Goal: Communication & Community: Connect with others

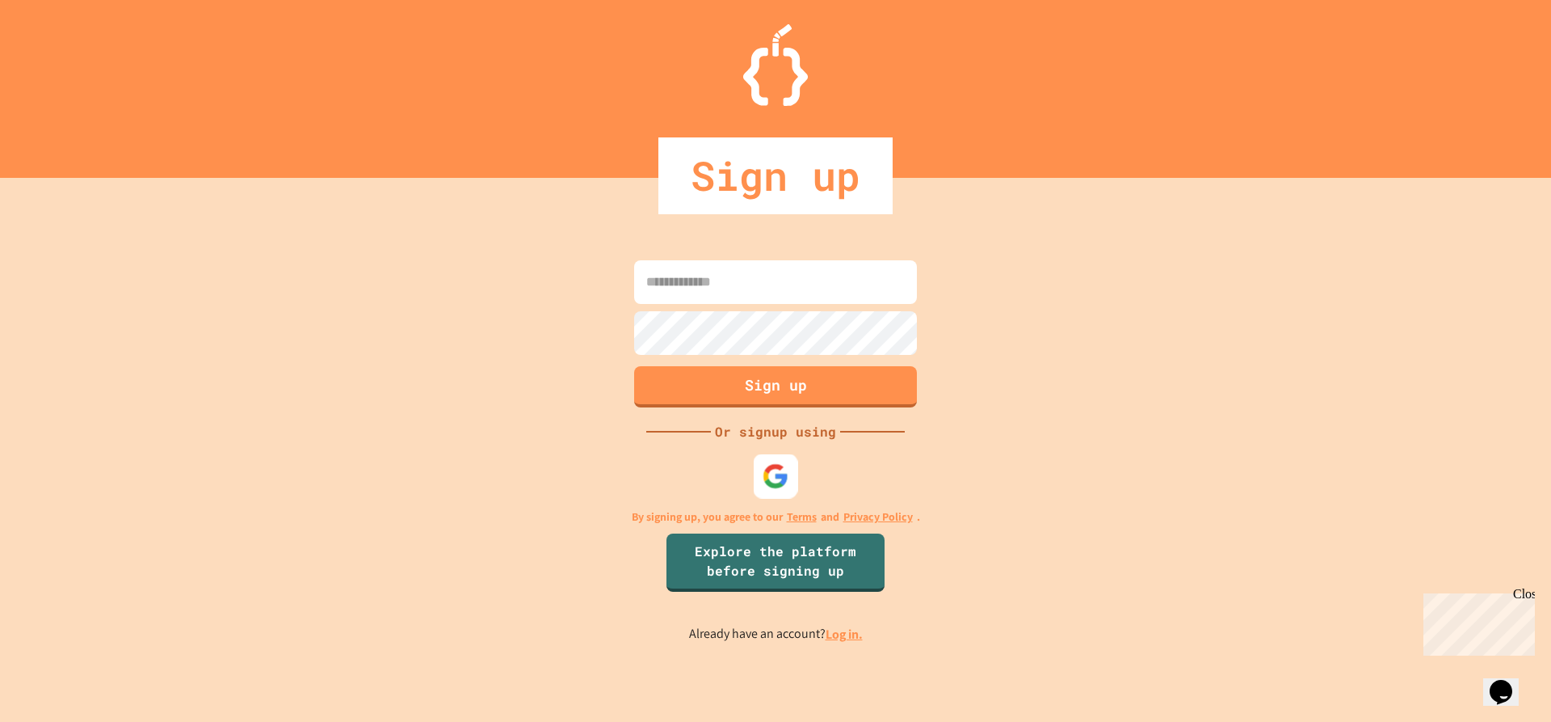
click at [781, 474] on img at bounding box center [776, 475] width 27 height 27
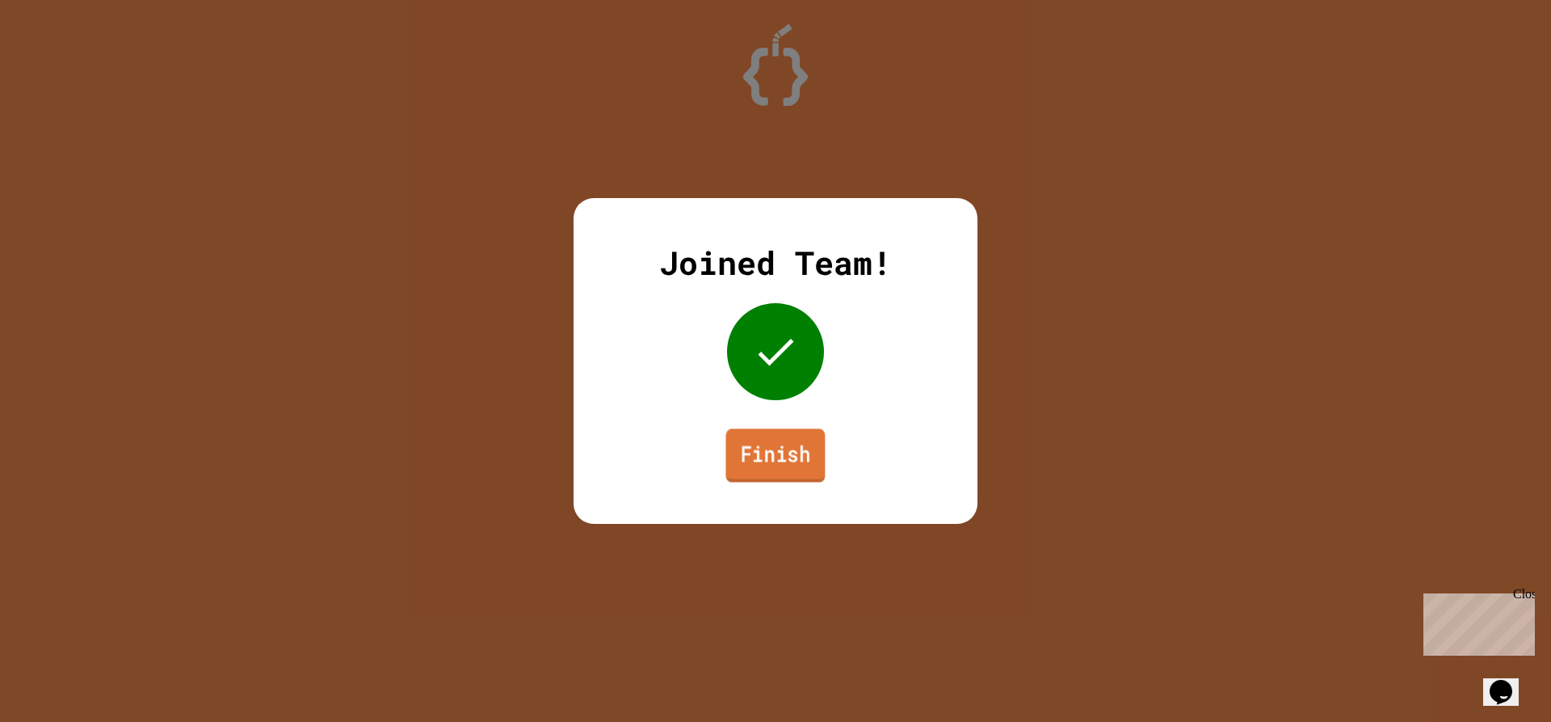
click at [751, 458] on link "Finish" at bounding box center [775, 454] width 99 height 53
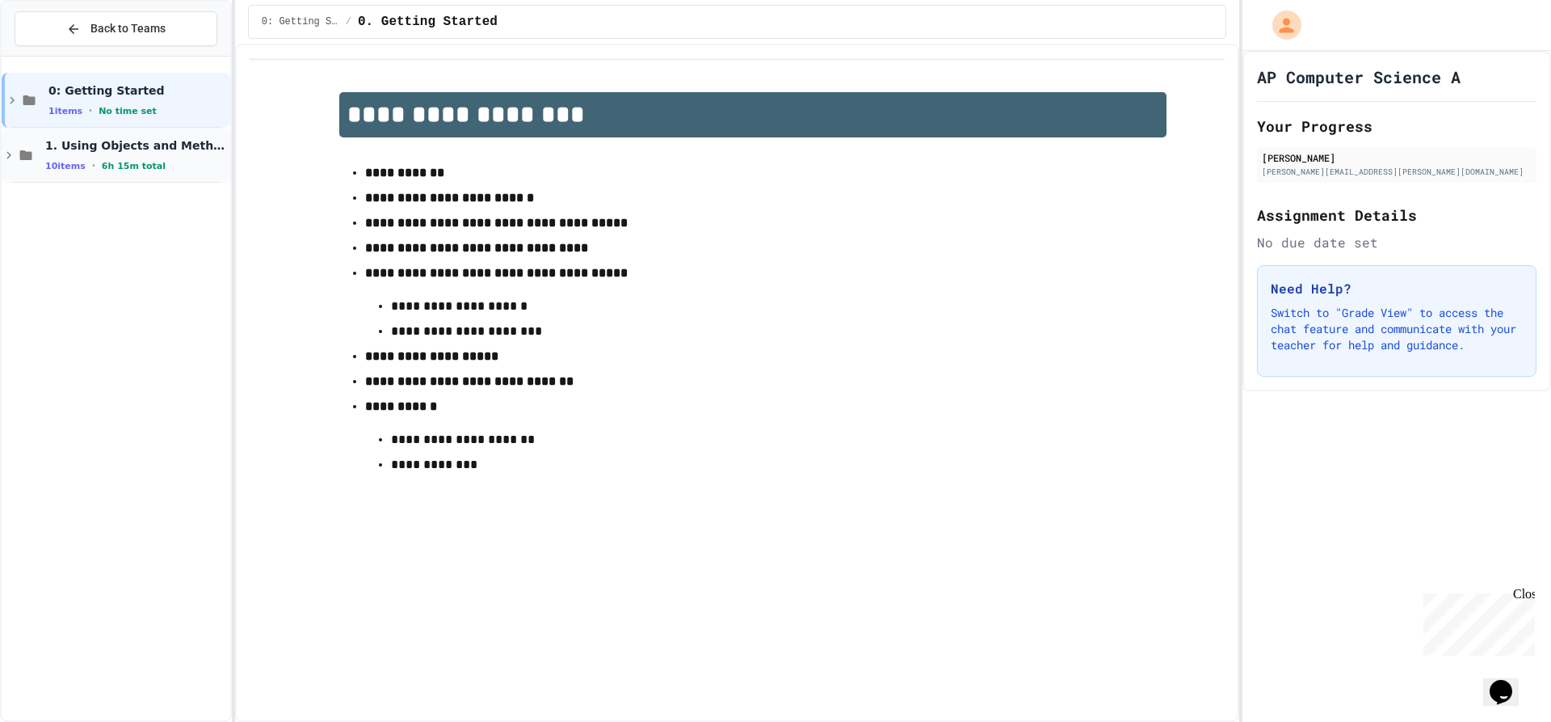
click at [148, 163] on div "10 items • 6h 15m total" at bounding box center [136, 165] width 182 height 13
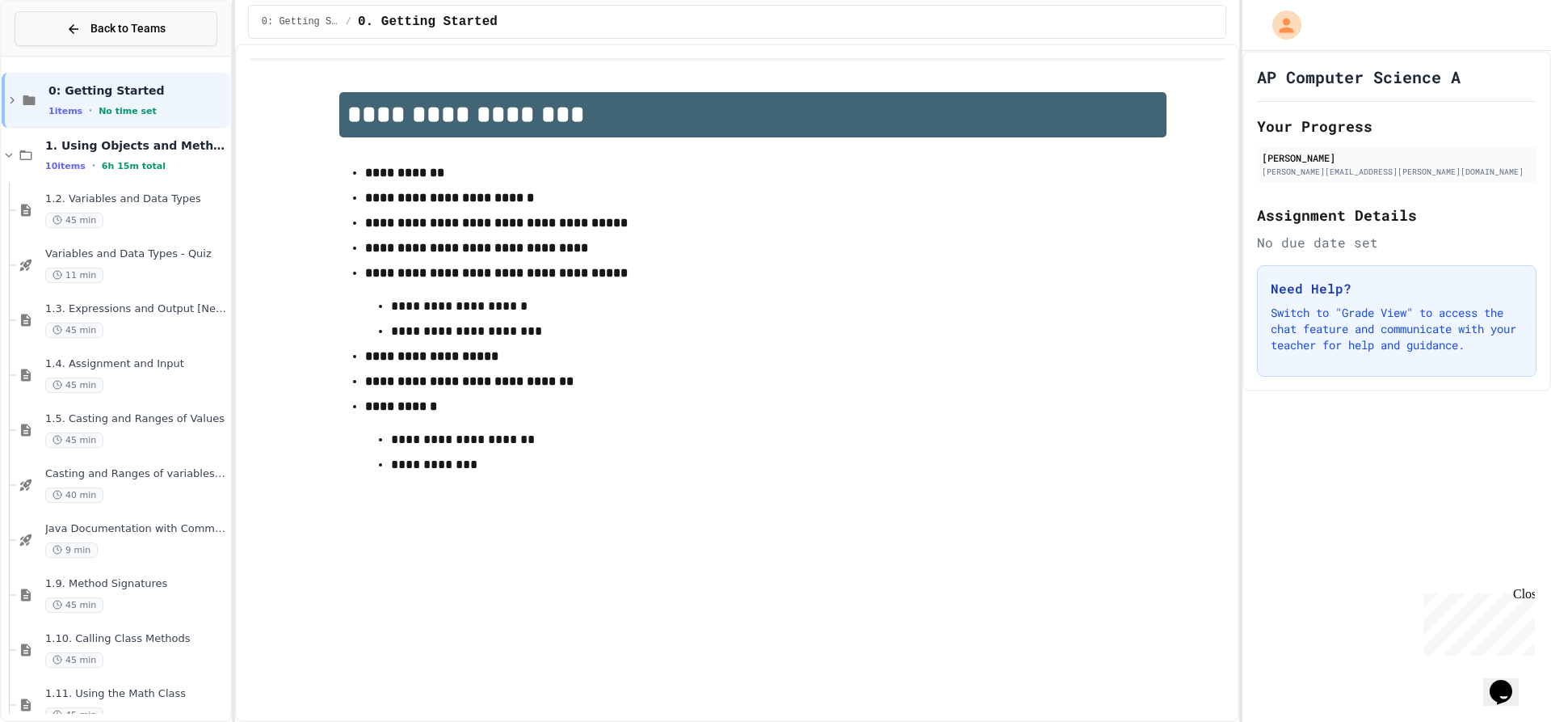
click at [96, 31] on span "Back to Teams" at bounding box center [127, 28] width 75 height 17
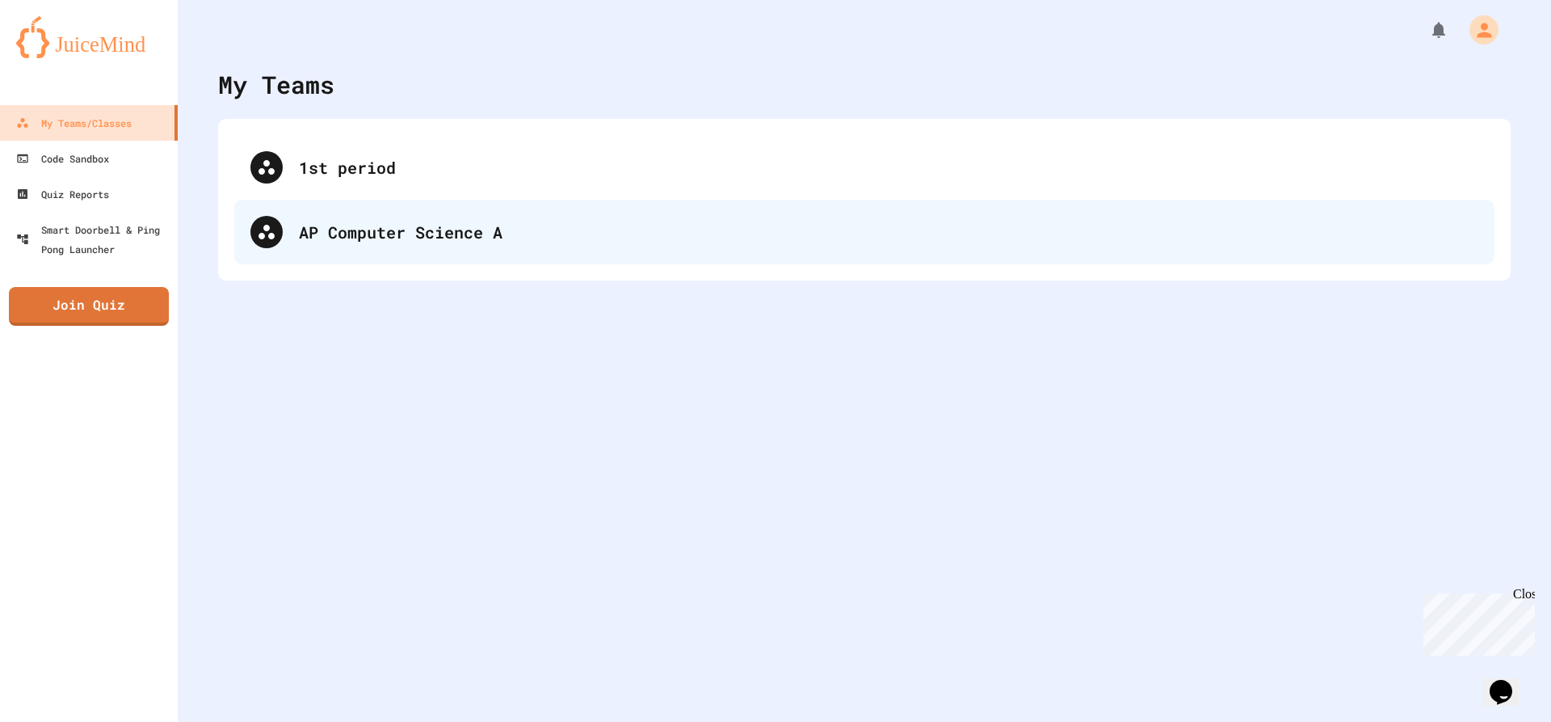
click at [544, 246] on div "AP Computer Science A" at bounding box center [864, 232] width 1261 height 65
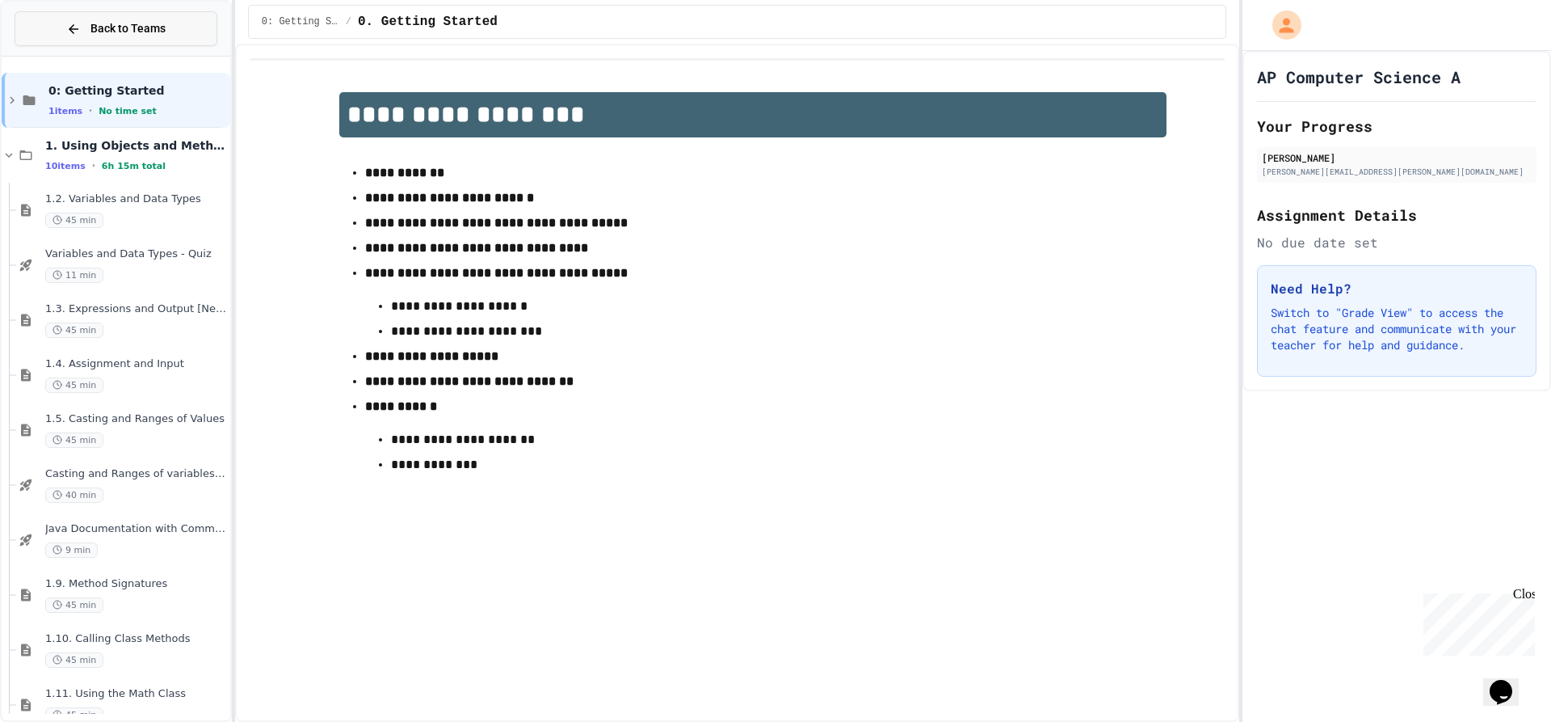
click at [48, 26] on button "Back to Teams" at bounding box center [116, 28] width 203 height 35
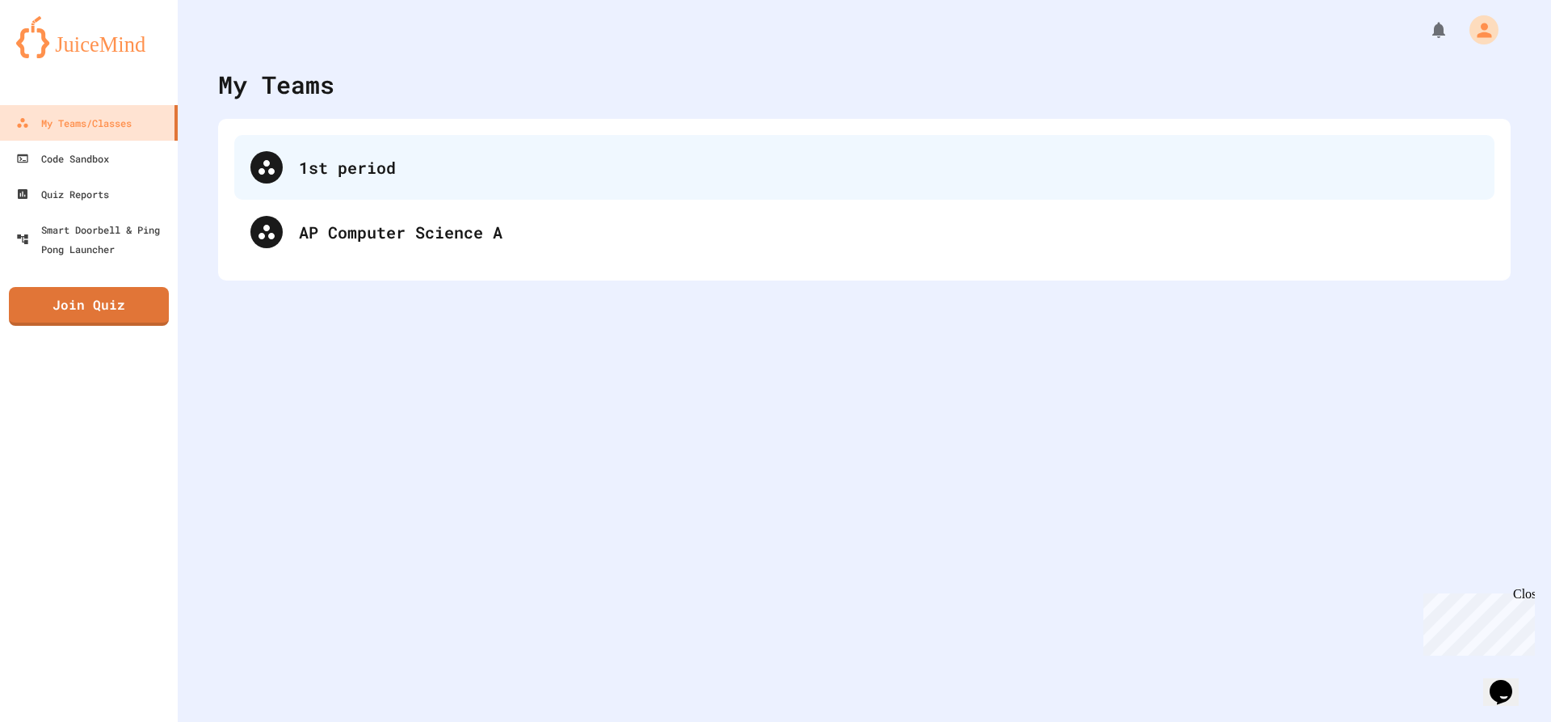
click at [338, 156] on div "1st period" at bounding box center [889, 167] width 1180 height 24
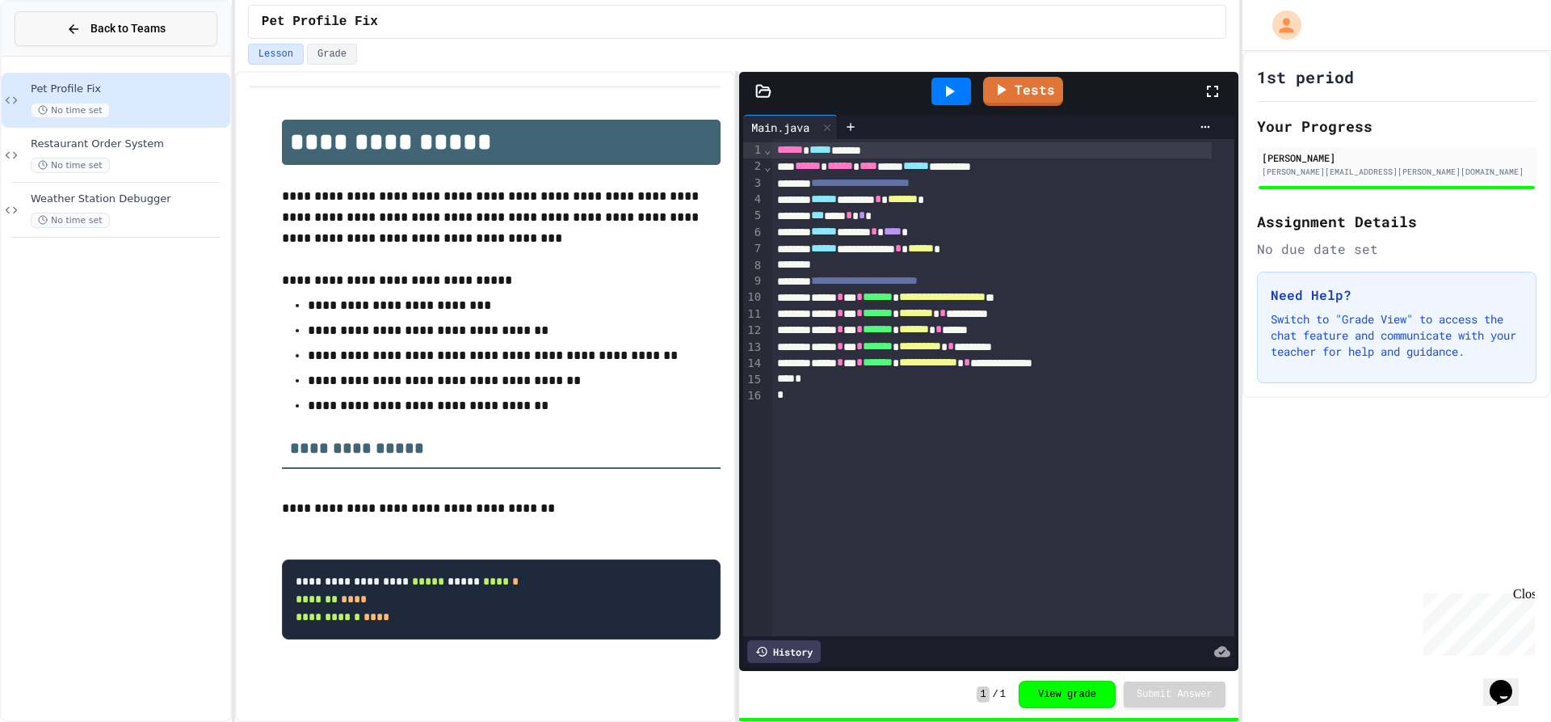
click at [175, 44] on button "Back to Teams" at bounding box center [116, 28] width 203 height 35
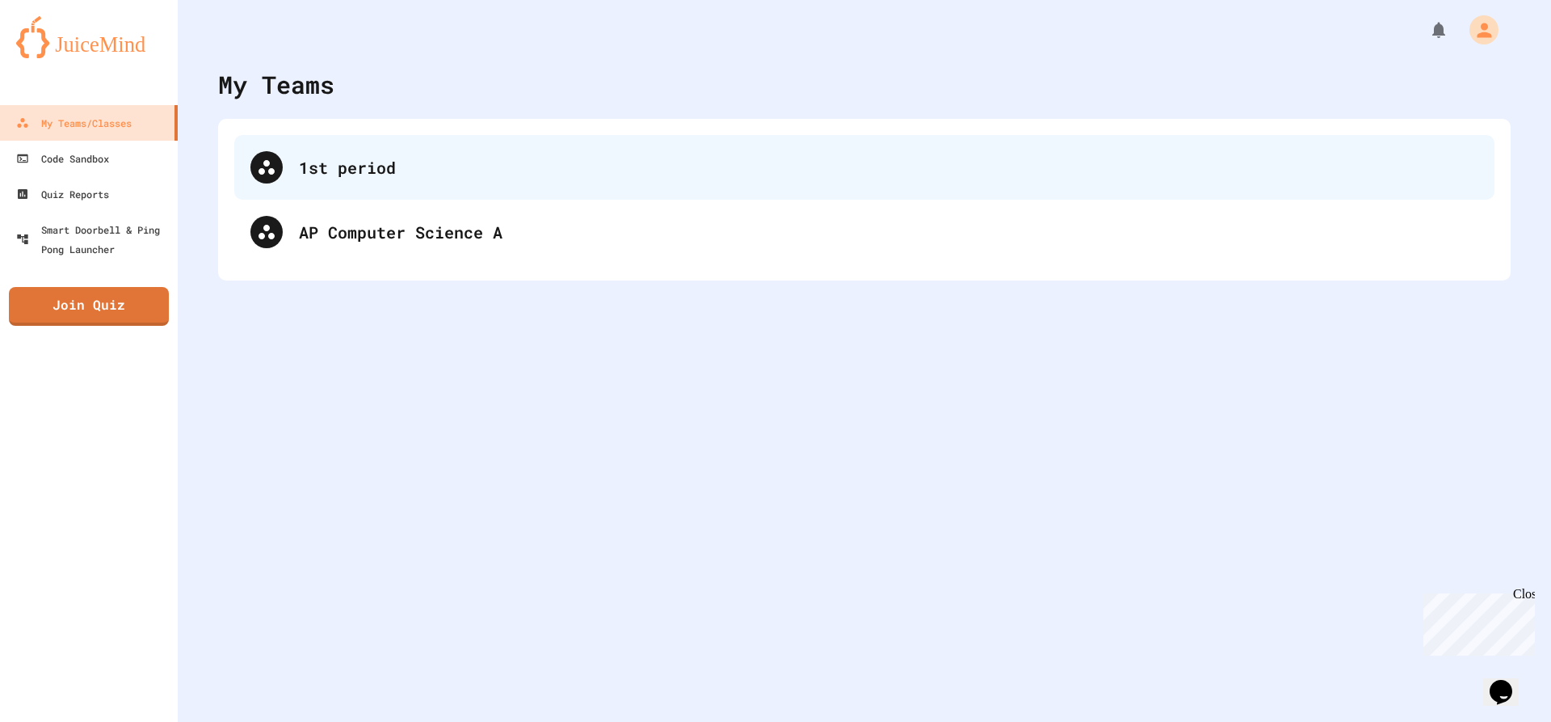
click at [362, 185] on div "1st period" at bounding box center [864, 167] width 1261 height 65
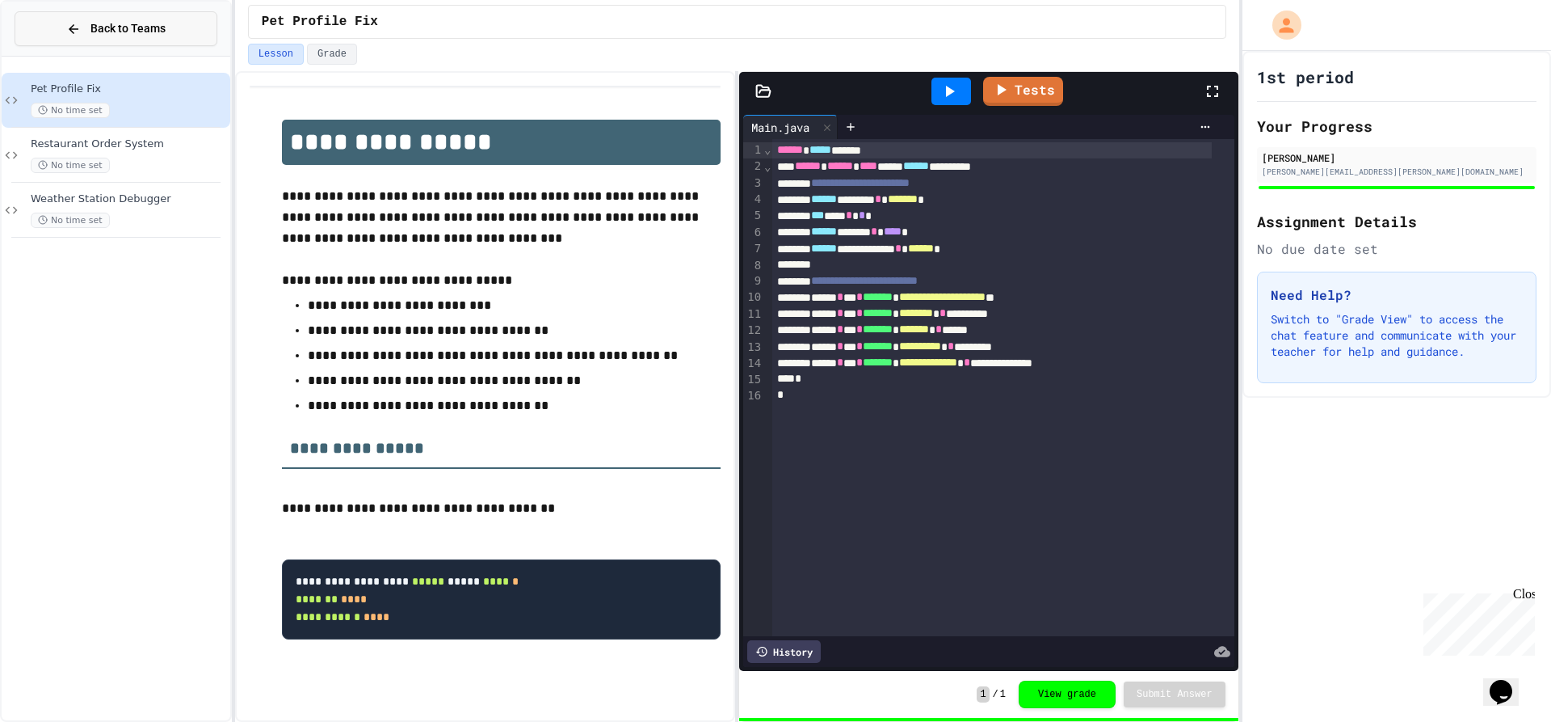
click at [109, 33] on span "Back to Teams" at bounding box center [127, 28] width 75 height 17
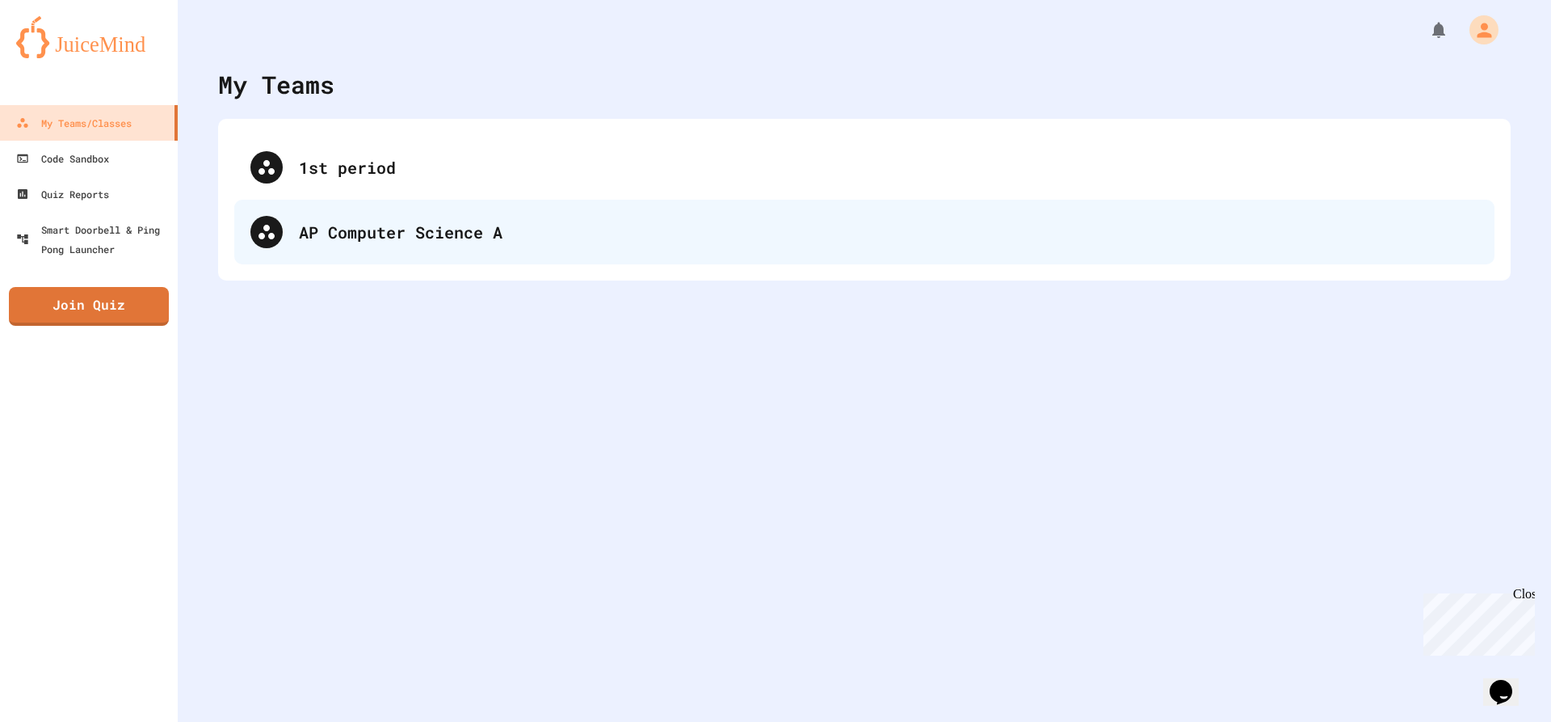
click at [364, 233] on div "AP Computer Science A" at bounding box center [889, 232] width 1180 height 24
